Goal: Information Seeking & Learning: Learn about a topic

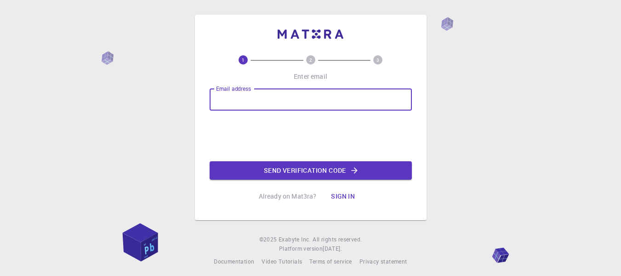
type input "[EMAIL_ADDRESS][DOMAIN_NAME]"
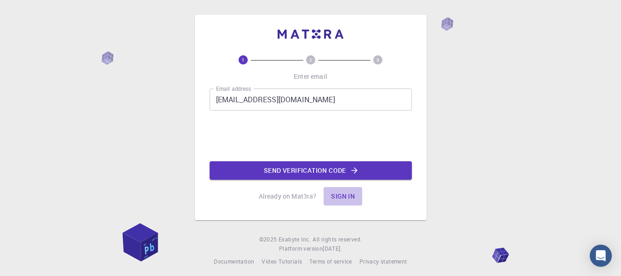
click at [343, 198] on button "Sign in" at bounding box center [343, 196] width 39 height 18
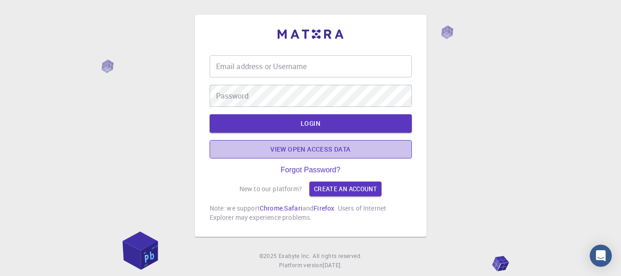
click at [306, 152] on link "View open access data" at bounding box center [311, 149] width 202 height 18
